Goal: Find specific page/section: Find specific page/section

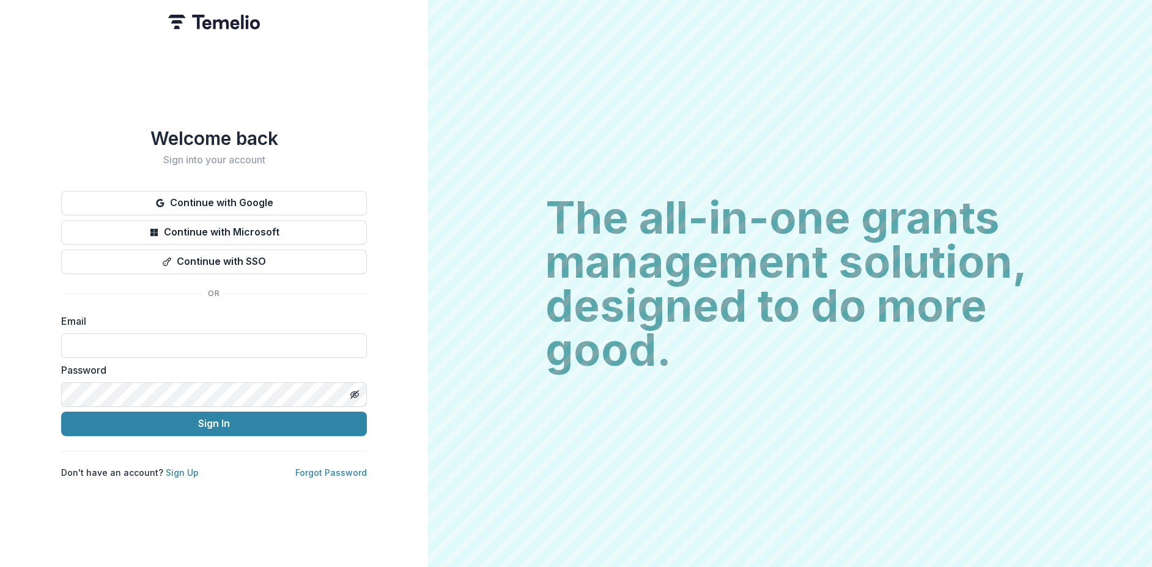
type input "**********"
click at [249, 417] on button "Sign In" at bounding box center [214, 424] width 306 height 24
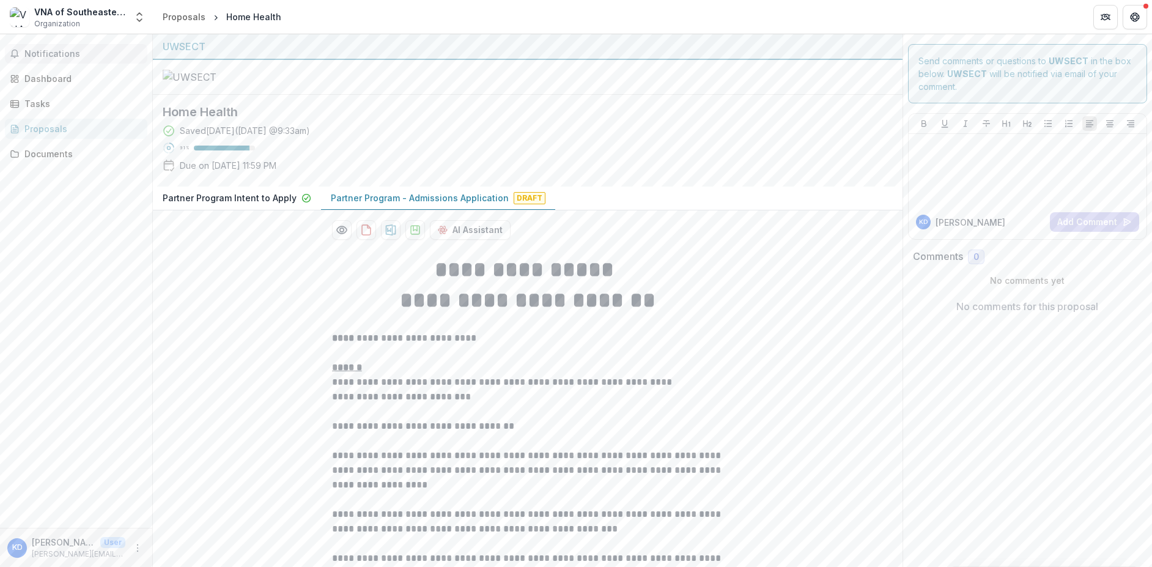
click at [52, 50] on span "Notifications" at bounding box center [83, 54] width 118 height 10
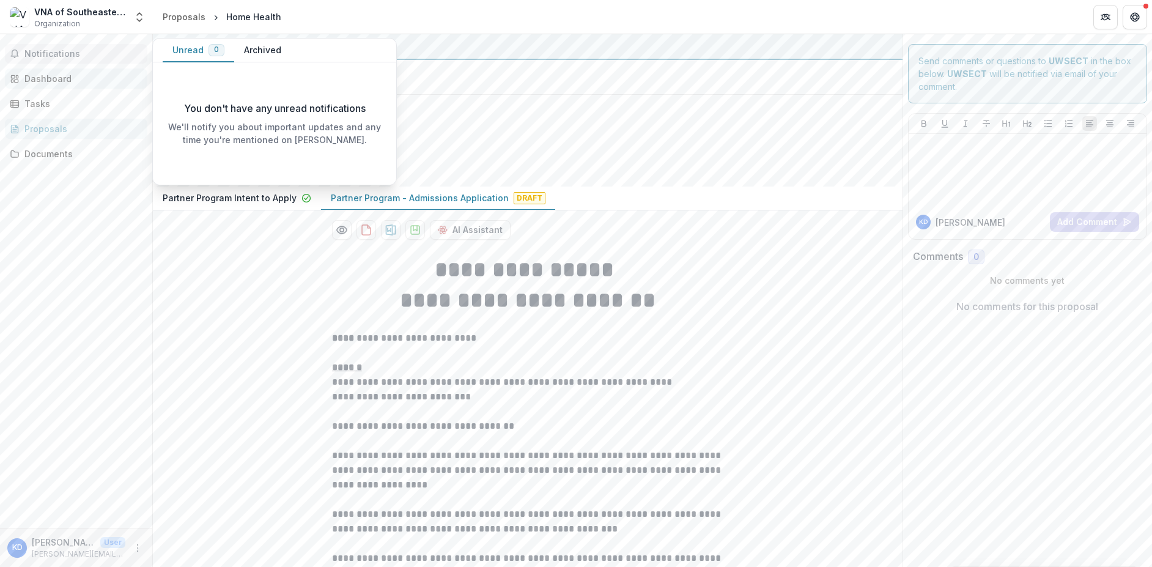
click at [56, 75] on div "Dashboard" at bounding box center [80, 78] width 113 height 13
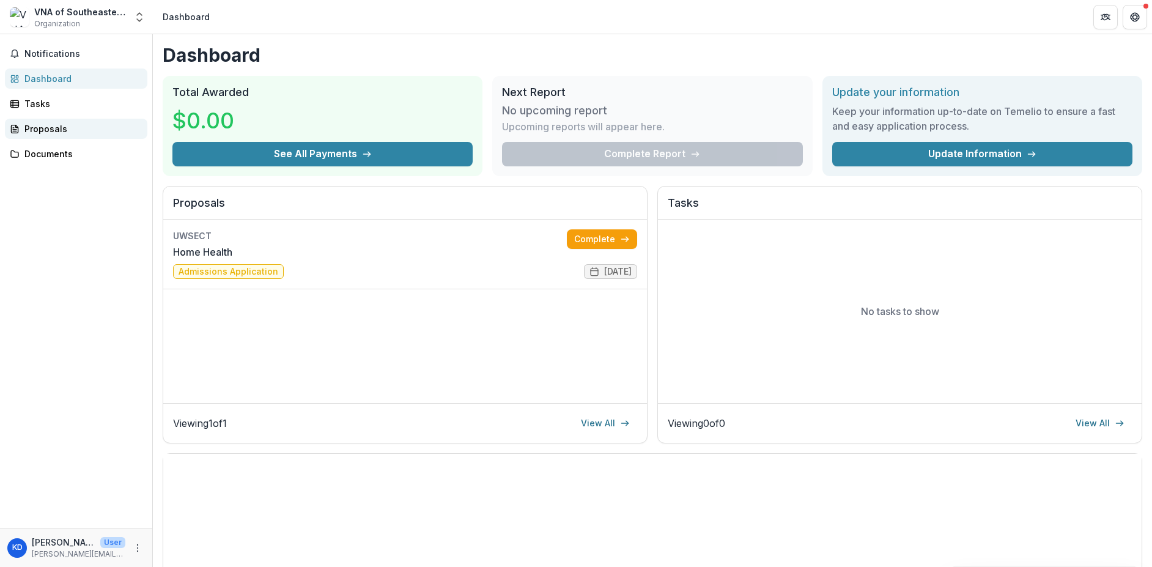
click at [40, 128] on div "Proposals" at bounding box center [80, 128] width 113 height 13
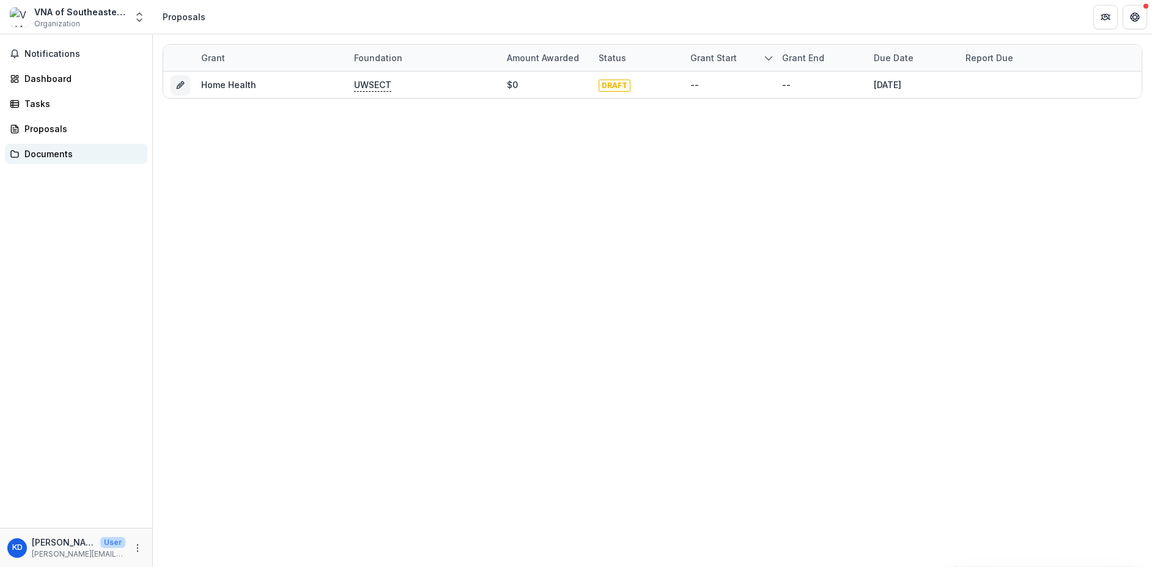
click at [42, 158] on div "Documents" at bounding box center [80, 153] width 113 height 13
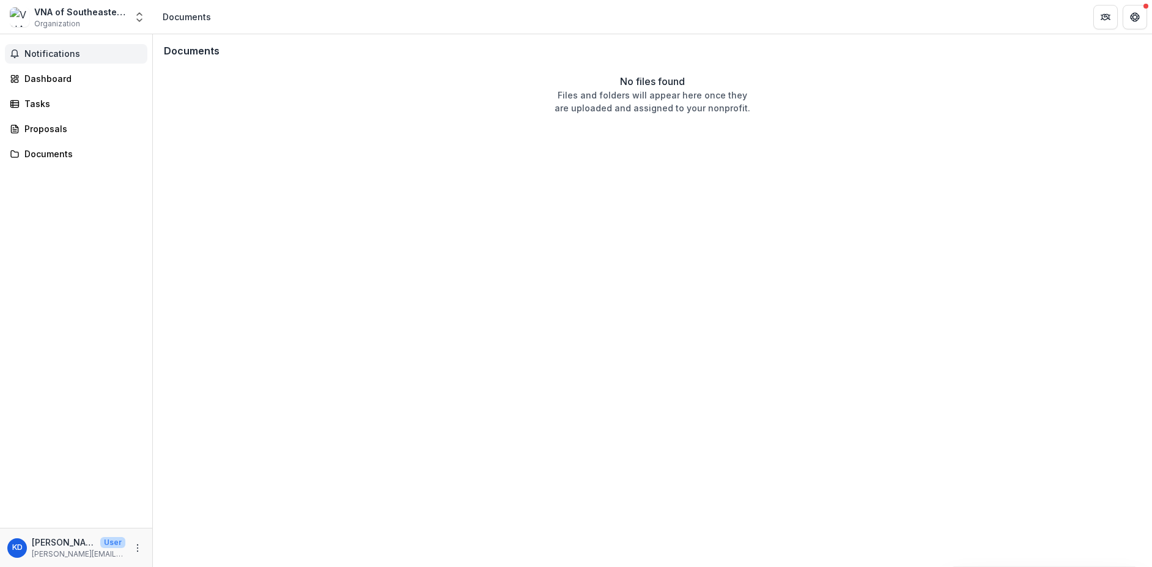
click at [46, 56] on span "Notifications" at bounding box center [83, 54] width 118 height 10
